Goal: Task Accomplishment & Management: Manage account settings

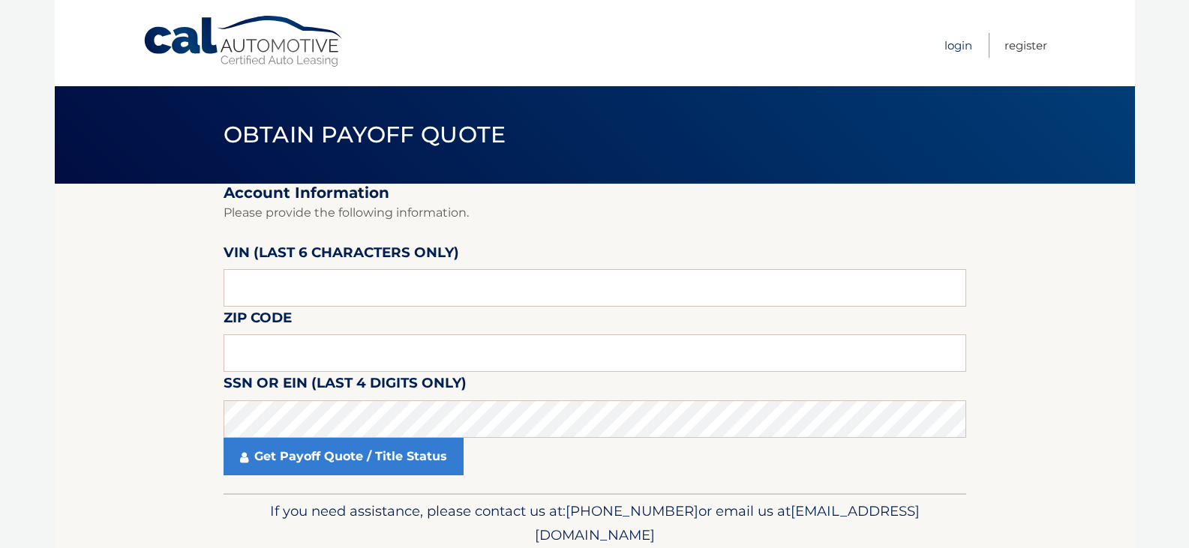
click at [959, 46] on link "Login" at bounding box center [958, 45] width 28 height 25
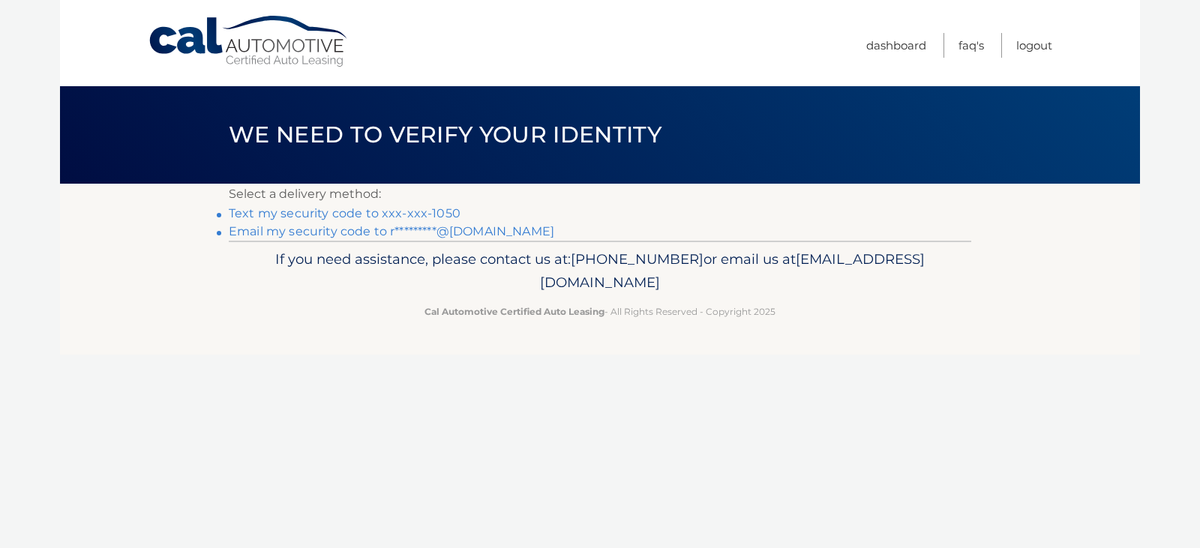
click at [376, 212] on link "Text my security code to xxx-xxx-1050" at bounding box center [345, 213] width 232 height 14
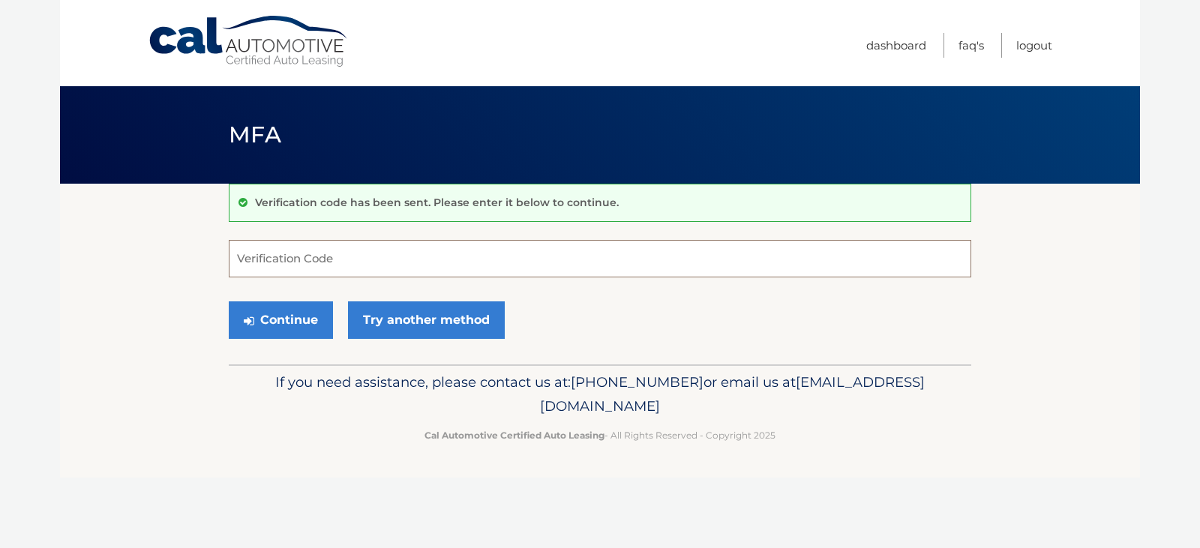
click at [340, 269] on input "Verification Code" at bounding box center [600, 259] width 743 height 38
type input "003024"
click at [290, 317] on button "Continue" at bounding box center [281, 321] width 104 height 38
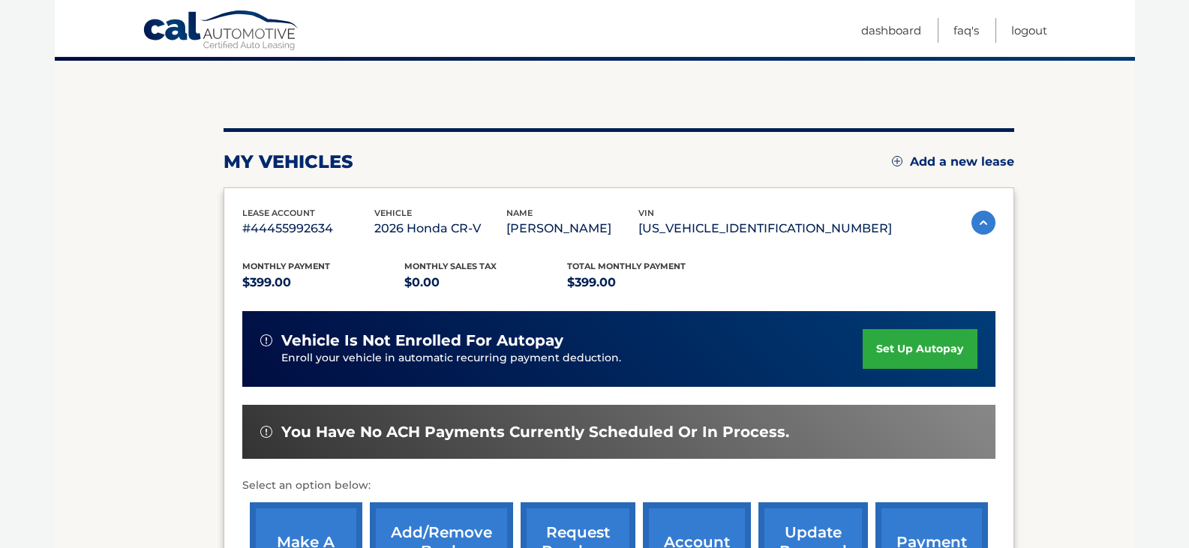
scroll to position [211, 0]
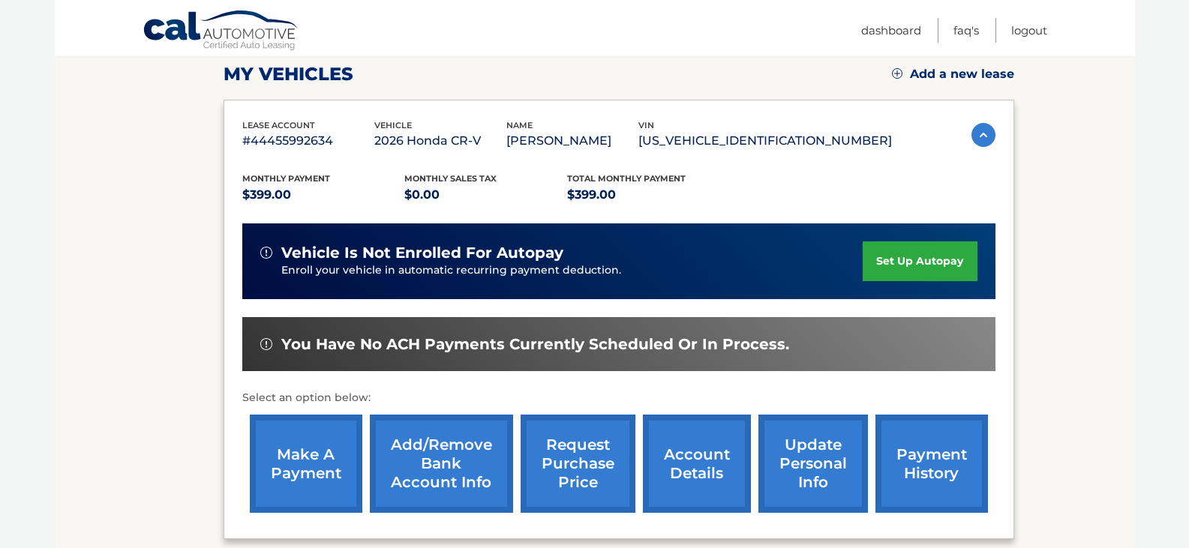
click at [319, 461] on link "make a payment" at bounding box center [306, 464] width 113 height 98
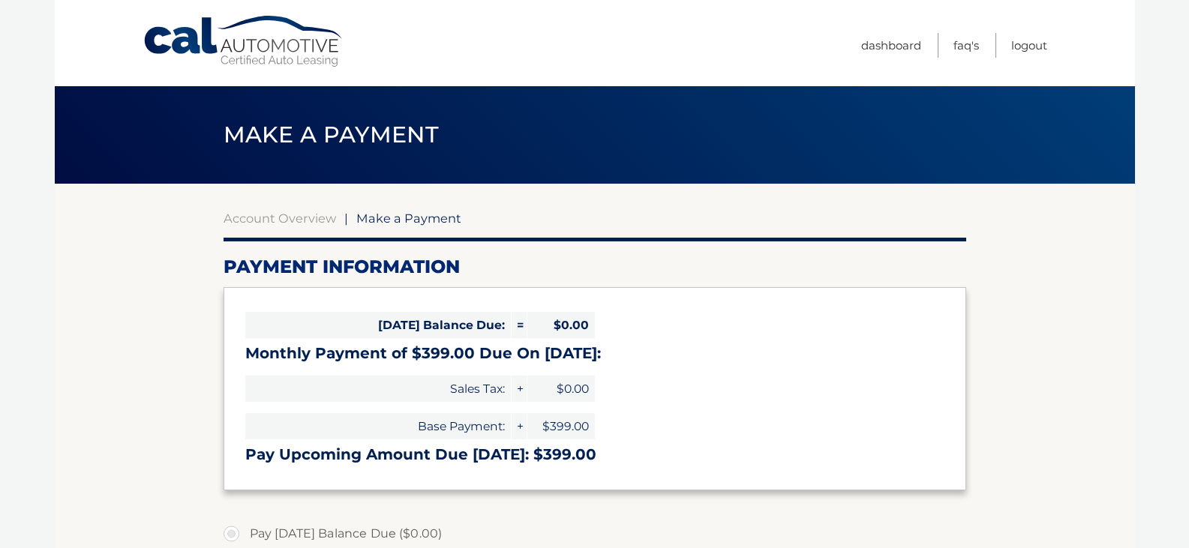
select select "OThhZmY0ZDMtZmYyMi00ZTY1LWEzNTItYjlmZTIxMjhjNGU2"
click at [1036, 45] on link "Logout" at bounding box center [1029, 45] width 36 height 25
